Goal: Information Seeking & Learning: Learn about a topic

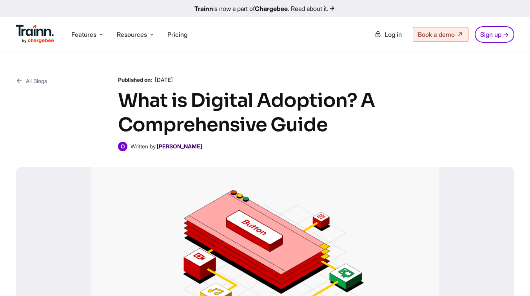
click at [176, 148] on b "[PERSON_NAME]" at bounding box center [179, 146] width 45 height 7
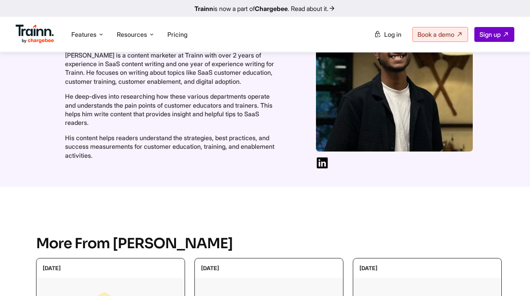
scroll to position [69, 0]
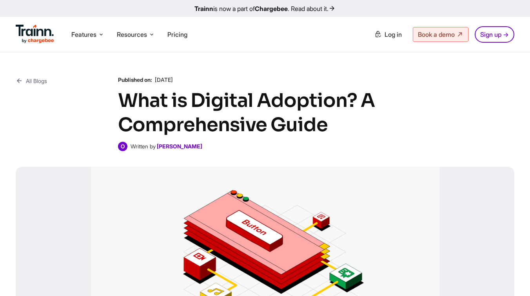
click at [18, 80] on icon at bounding box center [19, 81] width 7 height 10
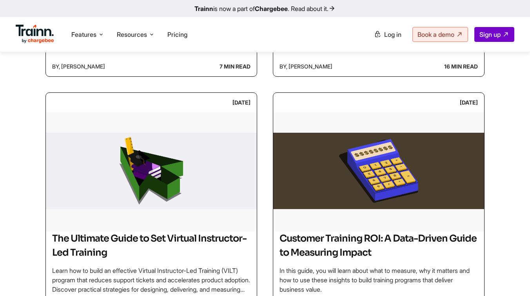
scroll to position [686, 0]
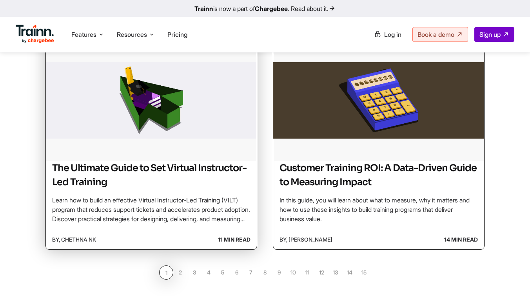
click at [143, 205] on p "Learn how to build an effective Virtual Instructor-Led Training (VILT) program …" at bounding box center [151, 210] width 198 height 28
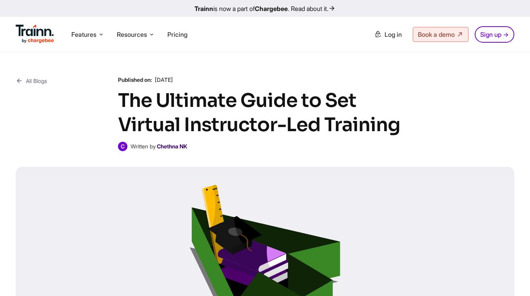
click at [183, 145] on b "Chethna NK" at bounding box center [172, 146] width 31 height 7
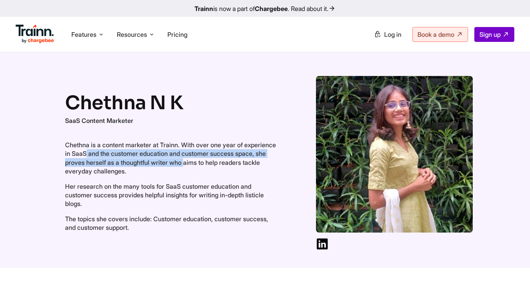
drag, startPoint x: 76, startPoint y: 158, endPoint x: 229, endPoint y: 159, distance: 153.3
click at [229, 159] on p "Chethna is a content marketer at Trainn. With over one year of experience in Sa…" at bounding box center [171, 158] width 212 height 35
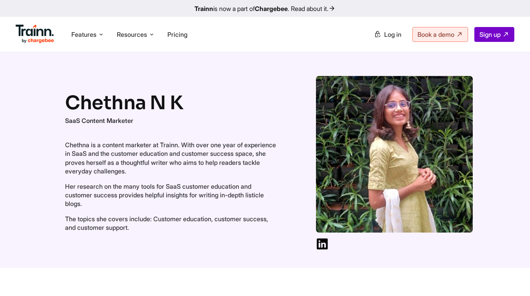
click at [218, 200] on p "Her research on the many tools for SaaS customer education and customer success…" at bounding box center [171, 195] width 212 height 26
click at [323, 249] on img at bounding box center [322, 244] width 13 height 13
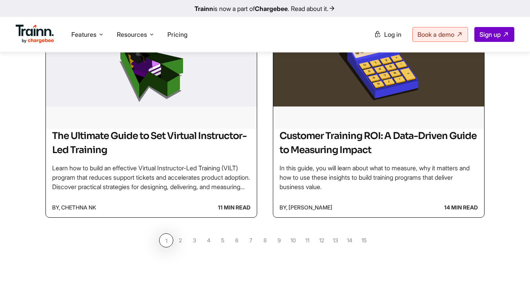
scroll to position [718, 0]
click at [183, 241] on link "2" at bounding box center [180, 240] width 14 height 14
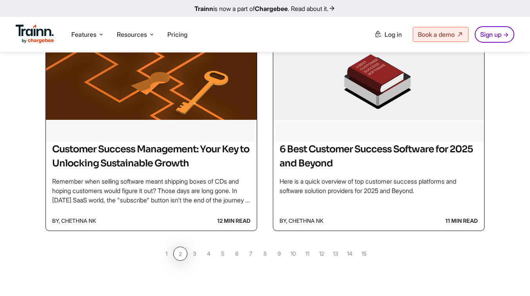
scroll to position [818, 0]
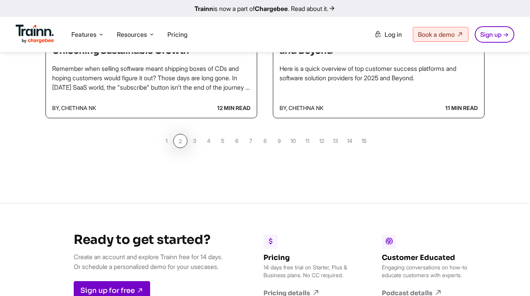
click at [197, 140] on link "3" at bounding box center [194, 141] width 14 height 14
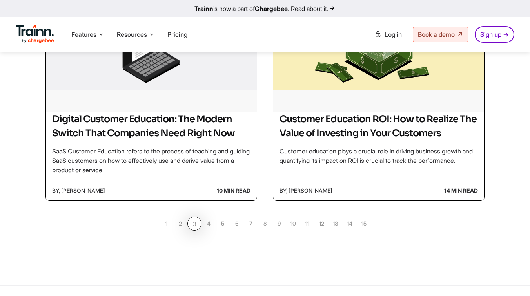
scroll to position [731, 0]
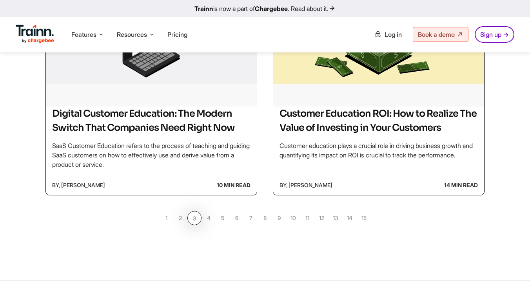
click at [209, 225] on link "4" at bounding box center [208, 218] width 14 height 14
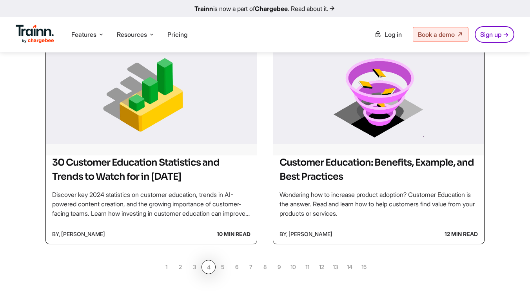
scroll to position [708, 0]
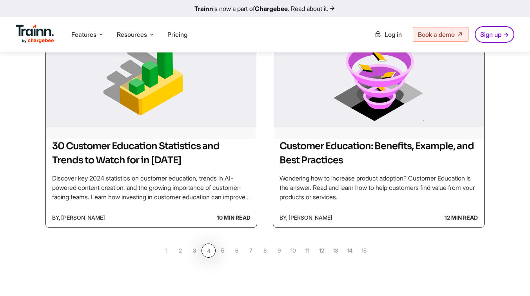
click at [223, 253] on link "5" at bounding box center [223, 251] width 14 height 14
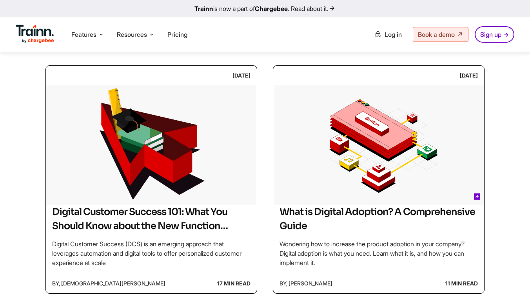
scroll to position [400, 0]
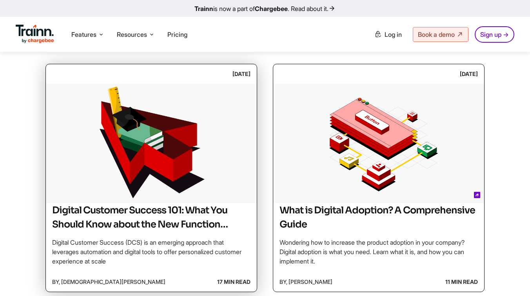
click at [202, 176] on img at bounding box center [151, 143] width 211 height 118
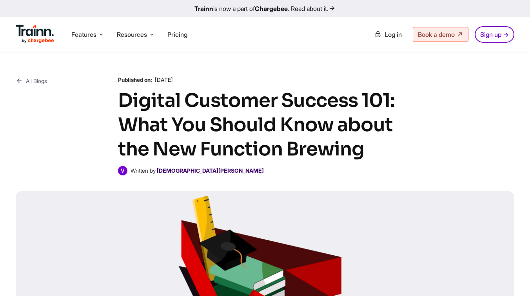
click at [177, 172] on b "[DEMOGRAPHIC_DATA][PERSON_NAME]" at bounding box center [210, 170] width 107 height 7
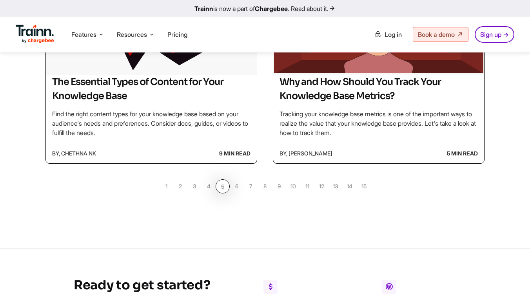
scroll to position [769, 0]
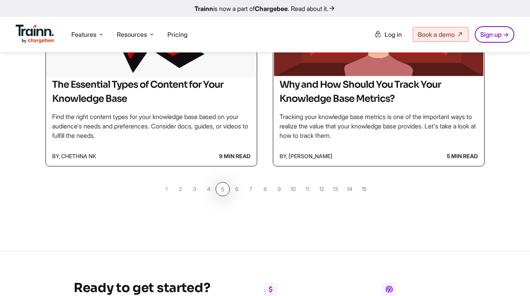
click at [236, 190] on link "6" at bounding box center [237, 189] width 14 height 14
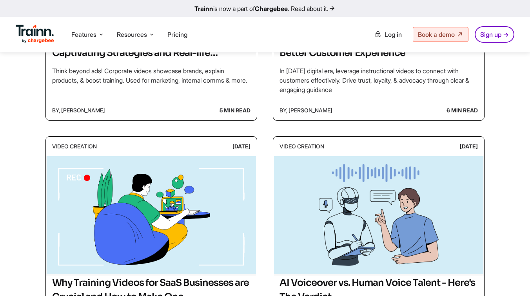
scroll to position [319, 0]
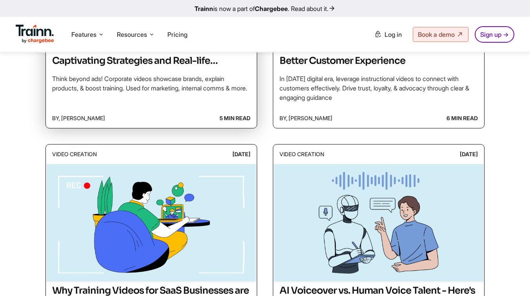
click at [179, 74] on div "Elevate Your Corporate Videos with 7 Captivating Strategies and Real-life Examp…" at bounding box center [151, 66] width 198 height 53
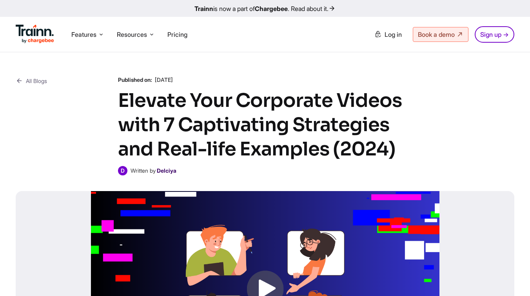
click at [171, 171] on b "Delciya" at bounding box center [167, 170] width 20 height 7
click at [167, 169] on b "Delciya" at bounding box center [167, 170] width 20 height 7
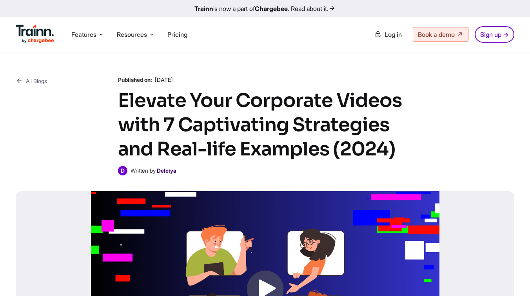
click at [167, 169] on b "Delciya" at bounding box center [167, 170] width 20 height 7
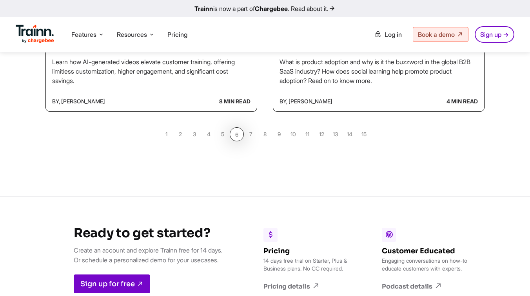
scroll to position [812, 0]
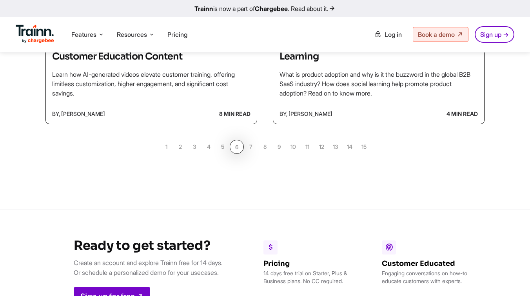
click at [251, 148] on link "7" at bounding box center [251, 147] width 14 height 14
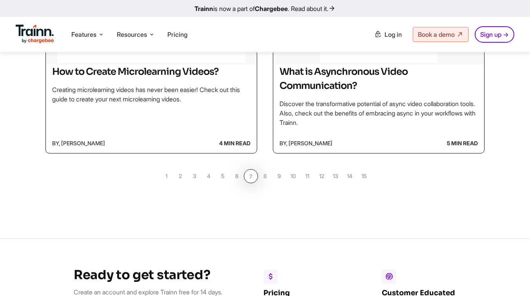
scroll to position [773, 0]
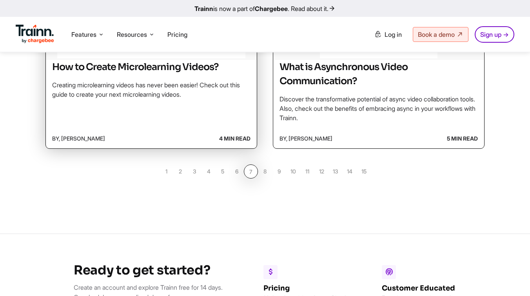
click at [187, 120] on div "How to Create Microlearning Videos? Creating microlearning videos has never bee…" at bounding box center [151, 94] width 211 height 69
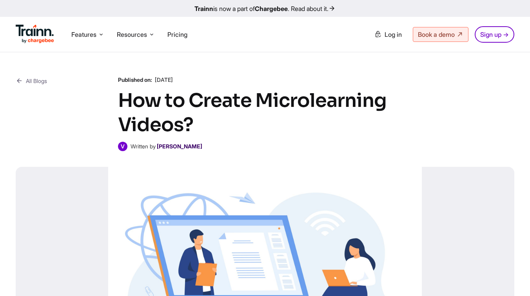
click at [172, 149] on b "[PERSON_NAME]" at bounding box center [179, 146] width 45 height 7
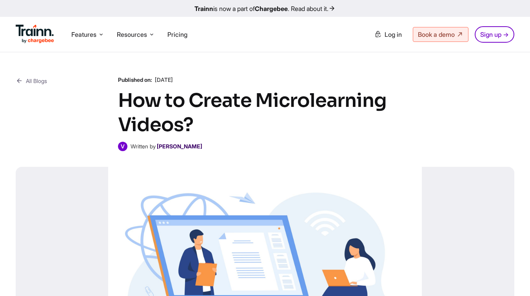
click at [172, 149] on b "[PERSON_NAME]" at bounding box center [179, 146] width 45 height 7
click at [174, 146] on b "[PERSON_NAME]" at bounding box center [179, 146] width 45 height 7
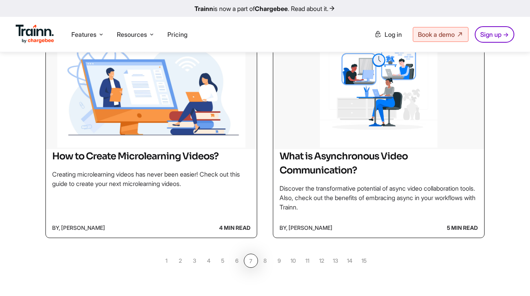
scroll to position [751, 0]
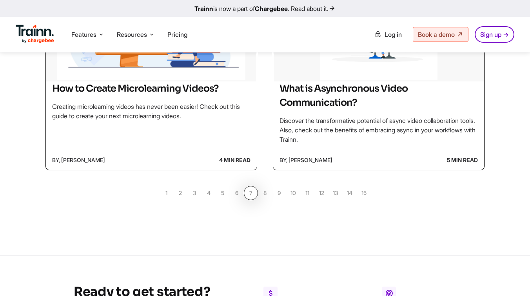
click at [169, 192] on link "1" at bounding box center [166, 193] width 14 height 14
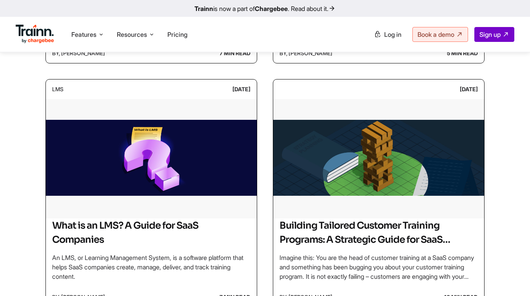
scroll to position [310, 0]
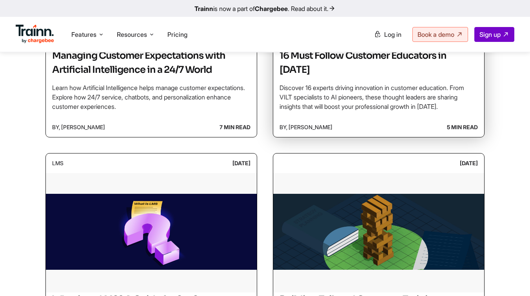
click at [322, 116] on div "16 Must Follow Customer Educators in [DATE] Discover 16 experts driving innovat…" at bounding box center [378, 83] width 211 height 69
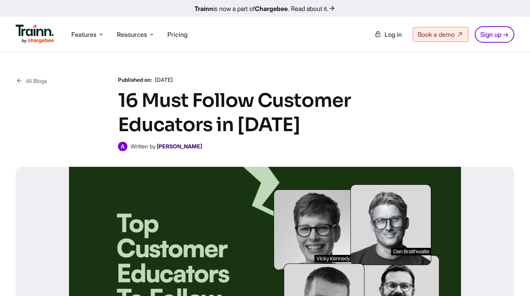
click at [179, 147] on b "[PERSON_NAME]" at bounding box center [179, 146] width 45 height 7
click at [171, 145] on b "[PERSON_NAME]" at bounding box center [179, 146] width 45 height 7
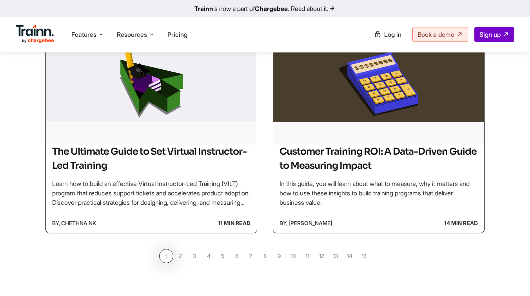
scroll to position [713, 0]
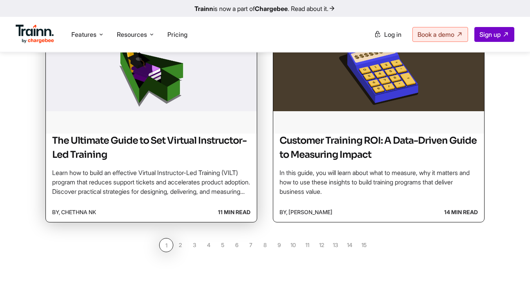
click at [118, 221] on div "by, Chethna NK 11 min read" at bounding box center [151, 213] width 211 height 20
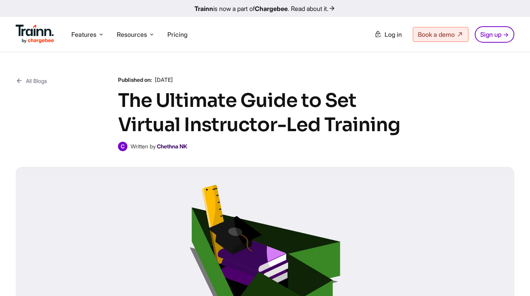
click at [163, 144] on b "Chethna NK" at bounding box center [172, 146] width 31 height 7
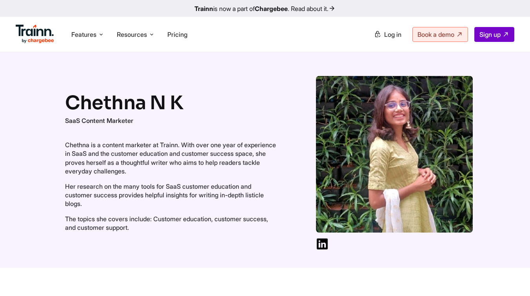
drag, startPoint x: 153, startPoint y: 231, endPoint x: 67, endPoint y: 140, distance: 125.6
click at [67, 140] on div "Chethna N K SaaS Content Marketer Chethna is a content marketer at Trainn. With…" at bounding box center [171, 164] width 212 height 149
click at [138, 191] on p "Her research on the many tools for SaaS customer education and customer success…" at bounding box center [171, 195] width 212 height 26
